Goal: Transaction & Acquisition: Book appointment/travel/reservation

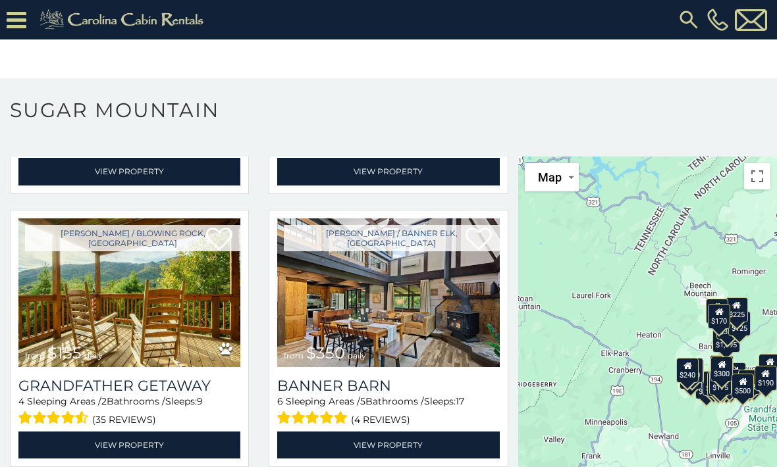
scroll to position [3013, 0]
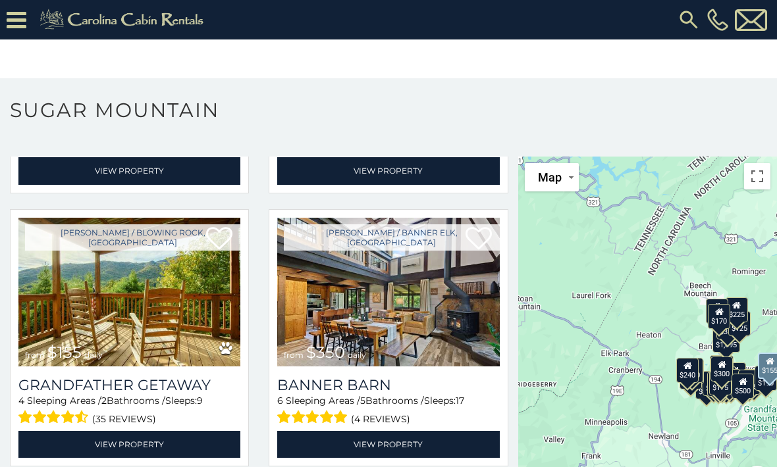
click at [73, 346] on img at bounding box center [129, 292] width 222 height 149
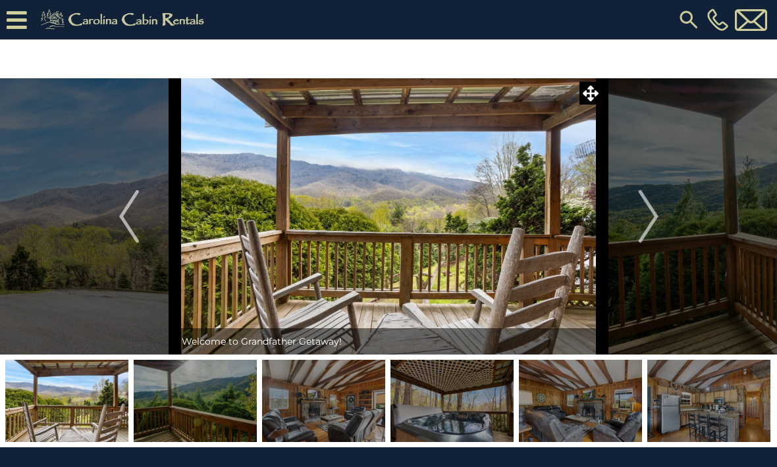
click at [654, 217] on img "Next" at bounding box center [648, 216] width 20 height 53
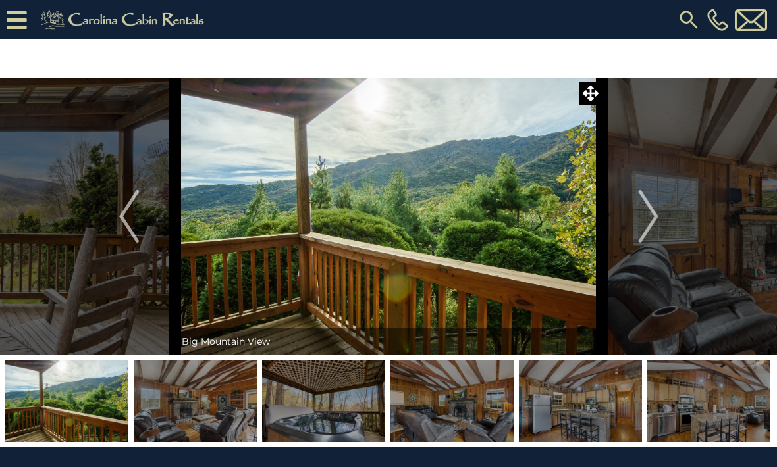
click at [647, 207] on img "Next" at bounding box center [648, 216] width 20 height 53
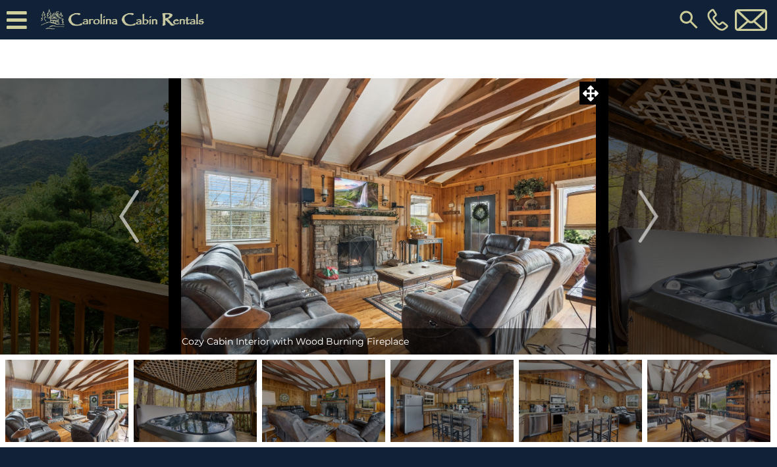
click at [646, 213] on img "Next" at bounding box center [648, 216] width 20 height 53
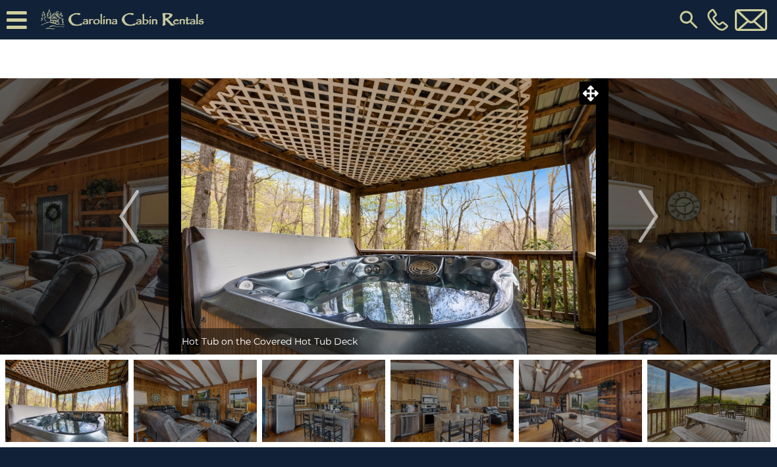
click at [649, 211] on img "Next" at bounding box center [648, 216] width 20 height 53
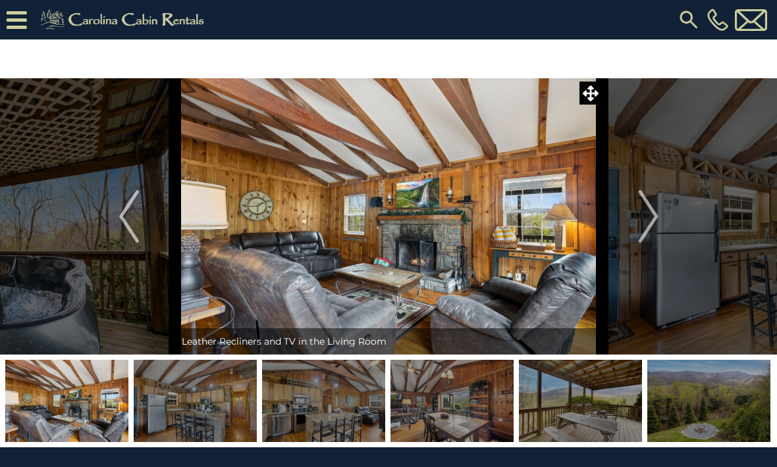
click at [643, 211] on img "Next" at bounding box center [648, 216] width 20 height 53
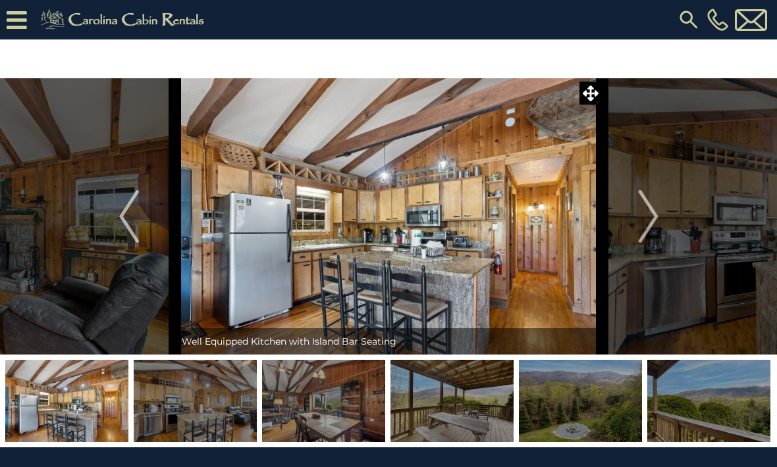
click at [649, 213] on img "Next" at bounding box center [648, 216] width 20 height 53
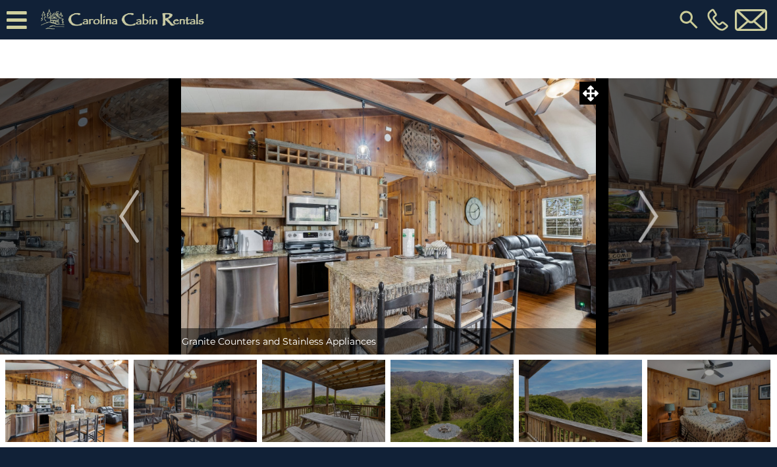
click at [641, 215] on img "Next" at bounding box center [648, 216] width 20 height 53
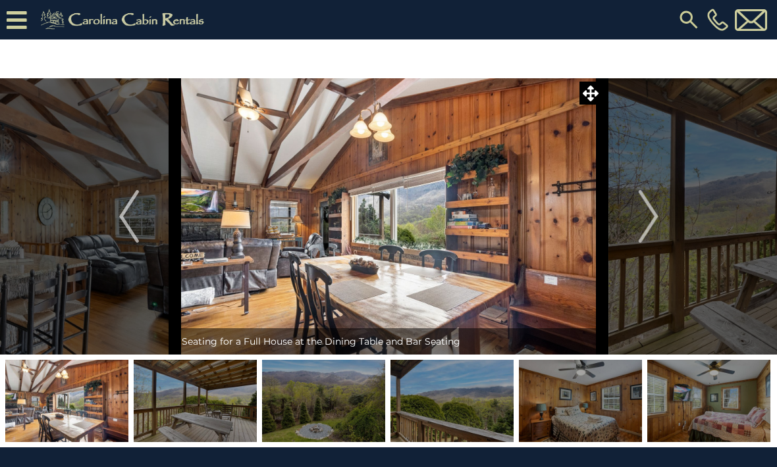
click at [644, 210] on img "Next" at bounding box center [648, 216] width 20 height 53
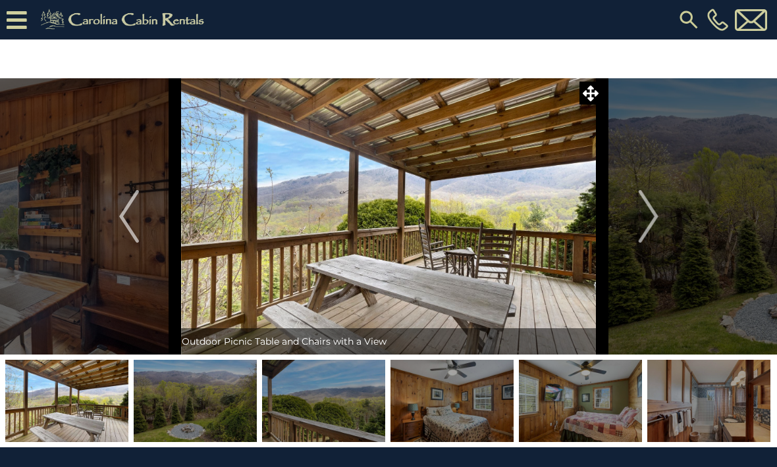
click at [651, 210] on img "Next" at bounding box center [648, 216] width 20 height 53
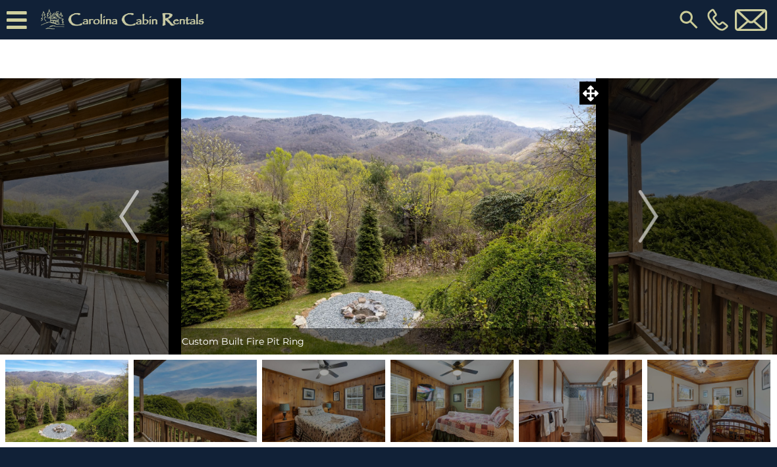
click at [645, 209] on img "Next" at bounding box center [648, 216] width 20 height 53
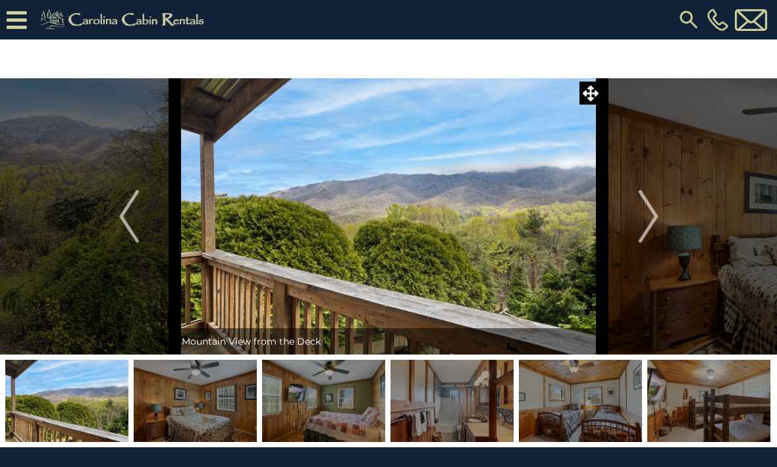
click at [656, 213] on img "Next" at bounding box center [648, 216] width 20 height 53
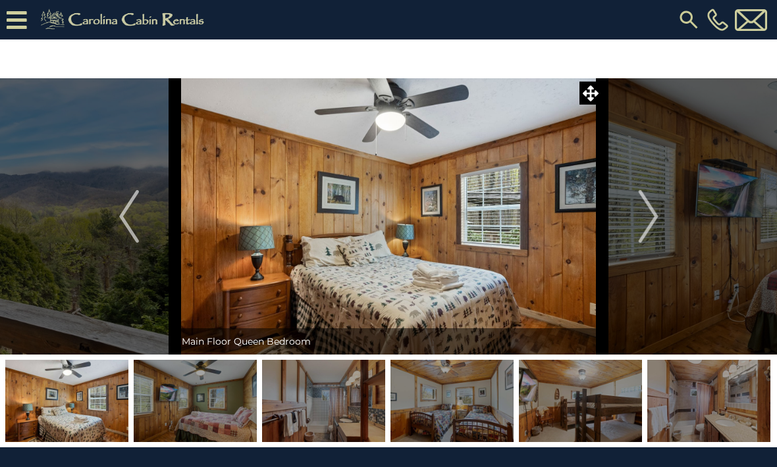
click at [651, 198] on img "Next" at bounding box center [648, 216] width 20 height 53
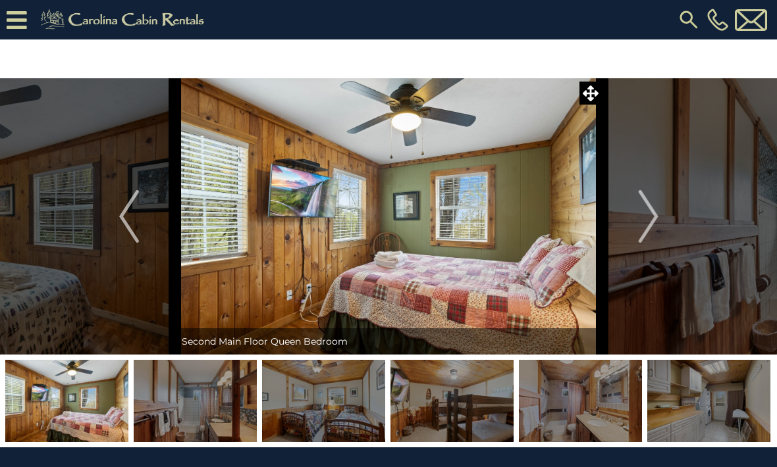
click at [649, 226] on img "Next" at bounding box center [648, 216] width 20 height 53
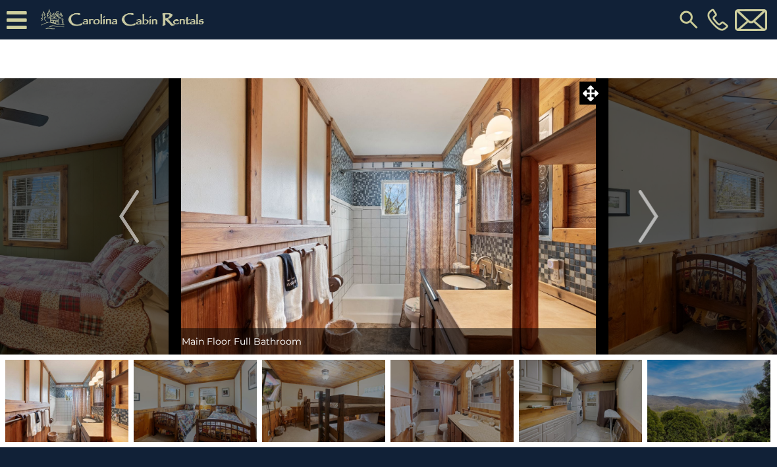
click at [647, 227] on img "Next" at bounding box center [648, 216] width 20 height 53
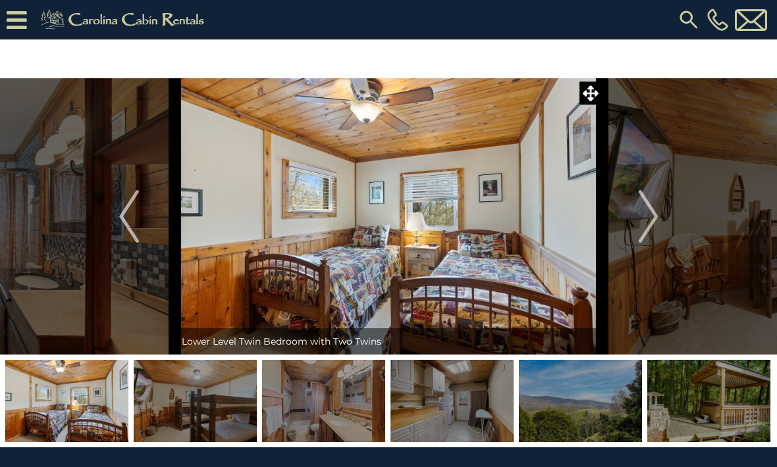
click at [651, 227] on img "Next" at bounding box center [648, 216] width 20 height 53
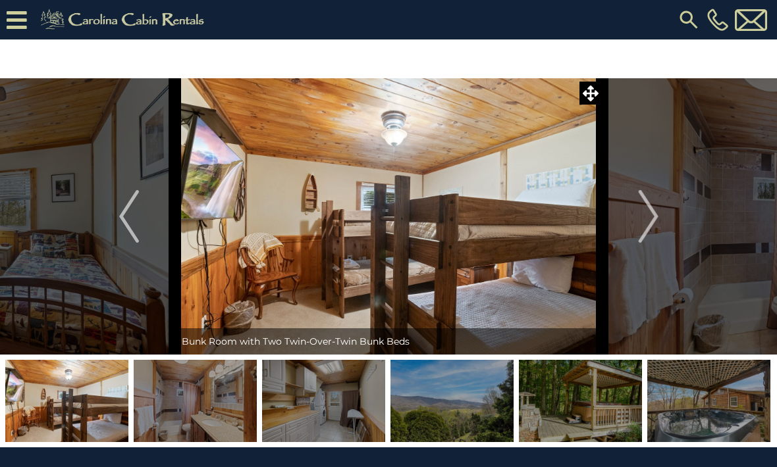
click at [649, 225] on img "Next" at bounding box center [648, 216] width 20 height 53
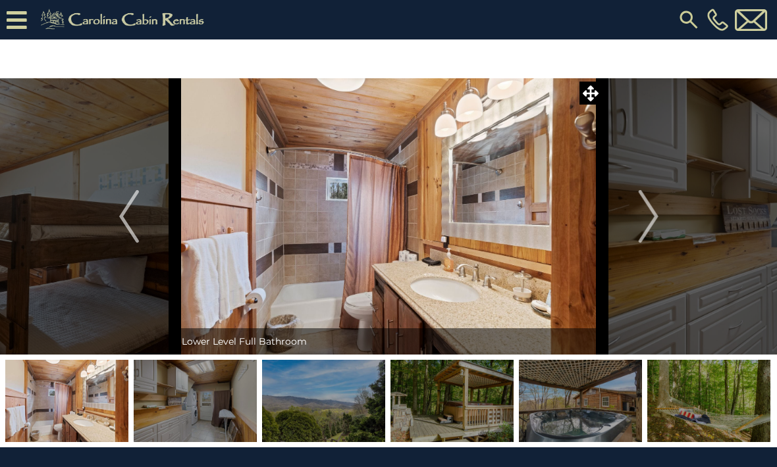
click at [652, 226] on img "Next" at bounding box center [648, 216] width 20 height 53
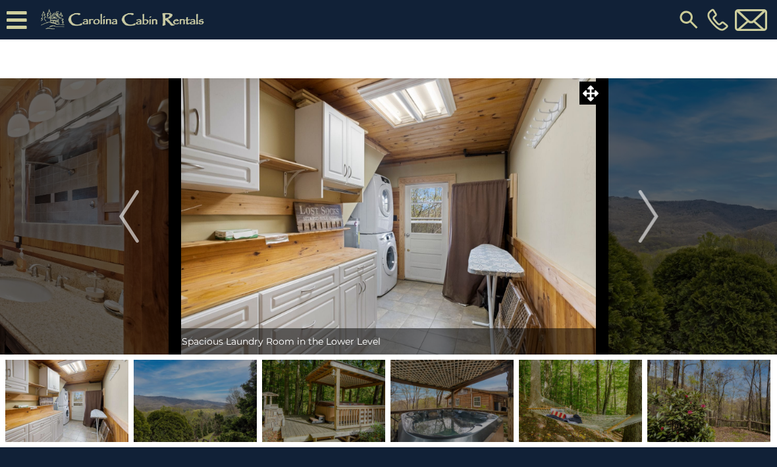
click at [650, 225] on img "Next" at bounding box center [648, 216] width 20 height 53
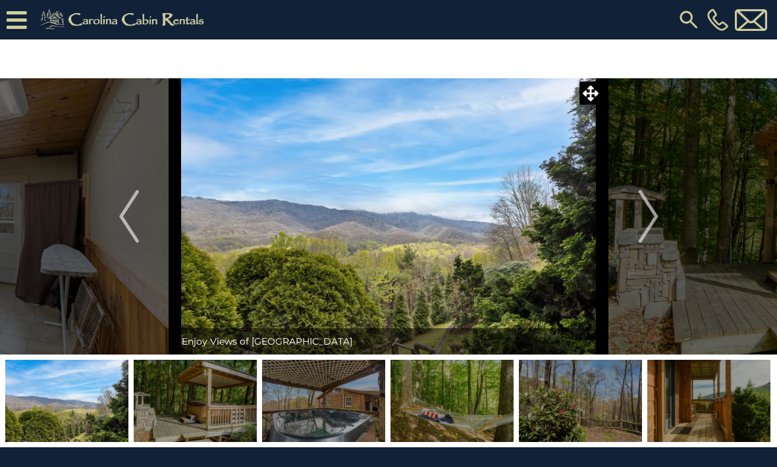
click at [660, 219] on button "Next" at bounding box center [648, 216] width 92 height 277
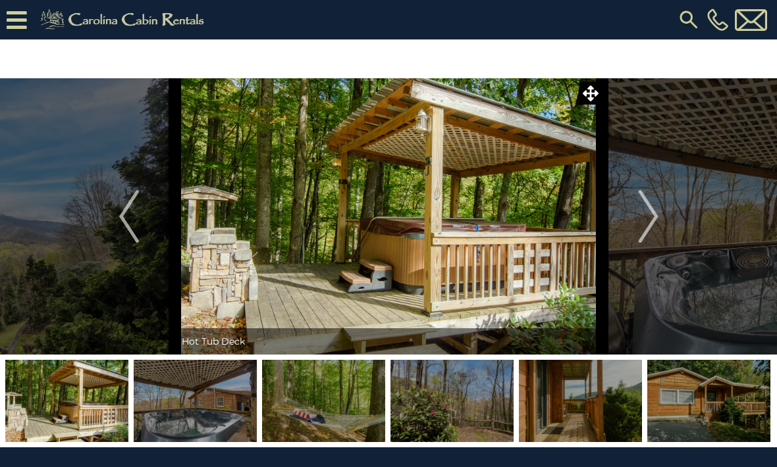
click at [660, 218] on button "Next" at bounding box center [648, 216] width 92 height 277
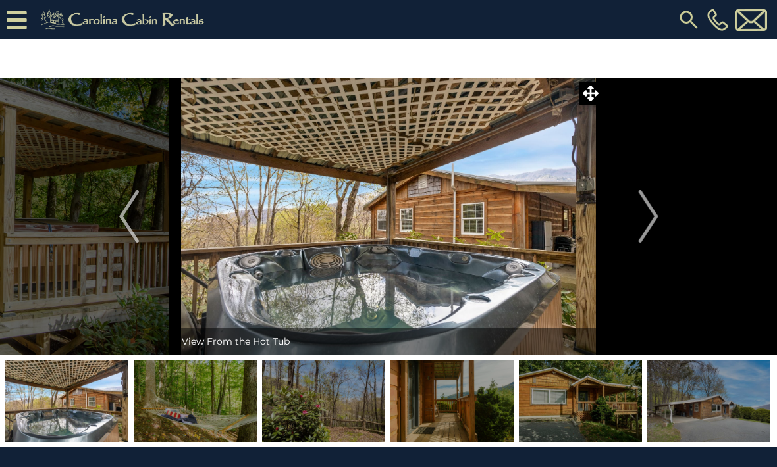
click at [658, 219] on img "Next" at bounding box center [648, 216] width 20 height 53
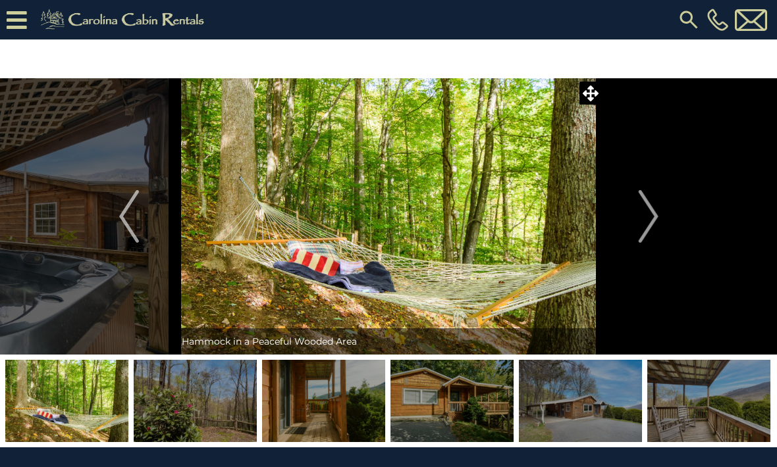
click at [657, 222] on img "Next" at bounding box center [648, 216] width 20 height 53
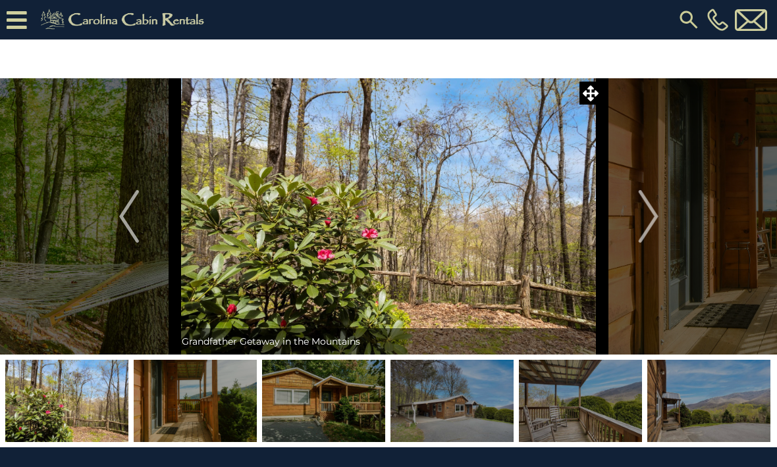
click at [658, 221] on img "Next" at bounding box center [648, 216] width 20 height 53
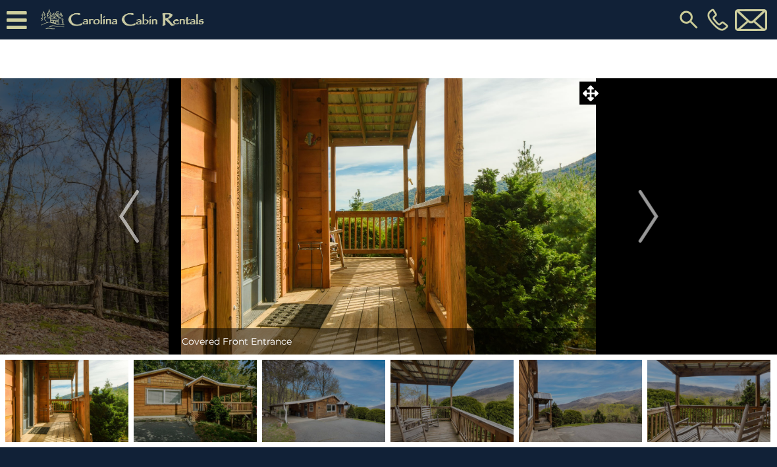
click at [658, 223] on img "Next" at bounding box center [648, 216] width 20 height 53
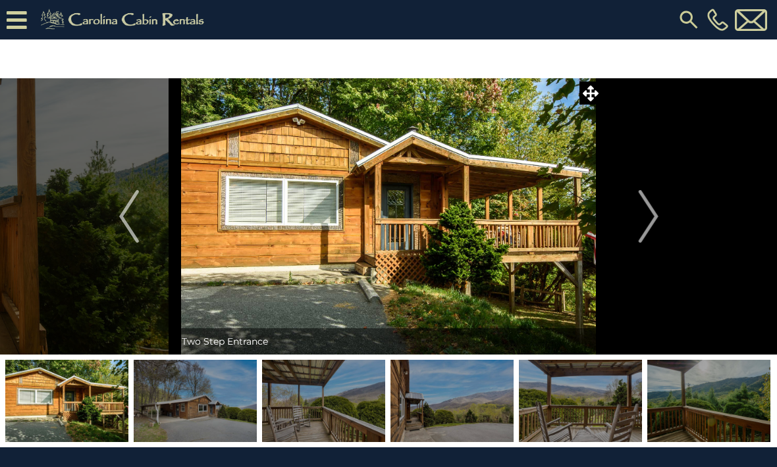
click at [659, 223] on button "Next" at bounding box center [648, 216] width 92 height 277
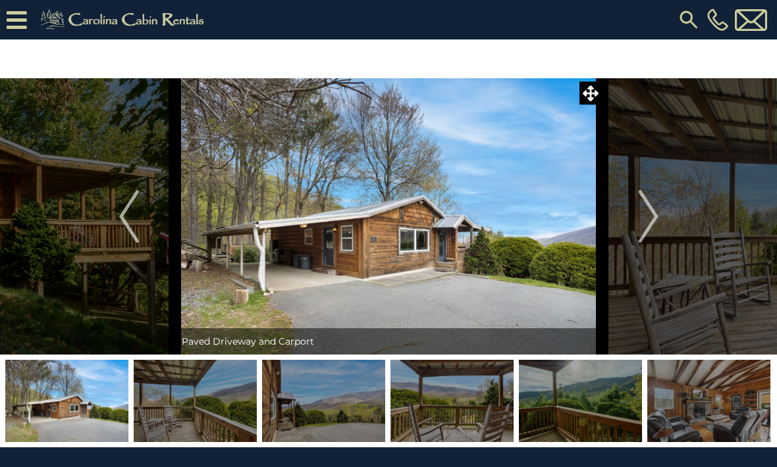
click at [658, 219] on img "Next" at bounding box center [648, 216] width 20 height 53
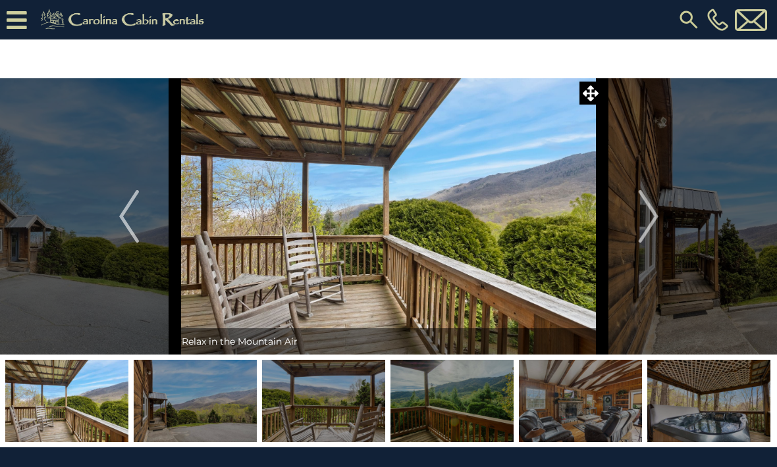
click at [660, 220] on button "Next" at bounding box center [648, 216] width 92 height 277
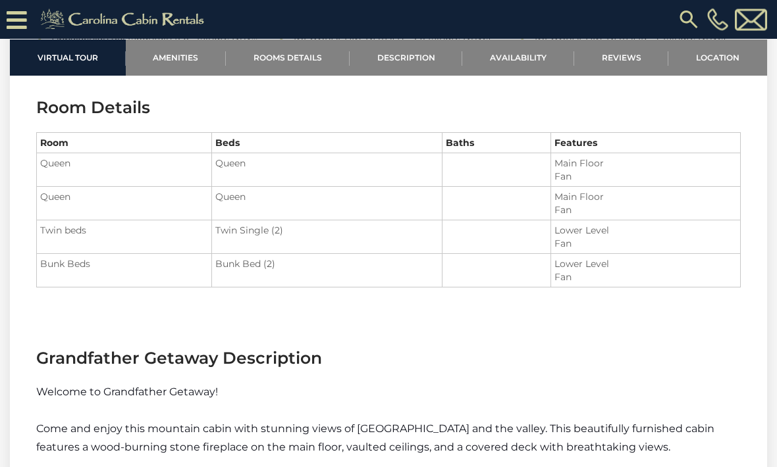
scroll to position [1323, 0]
